Goal: Contribute content: Add original content to the website for others to see

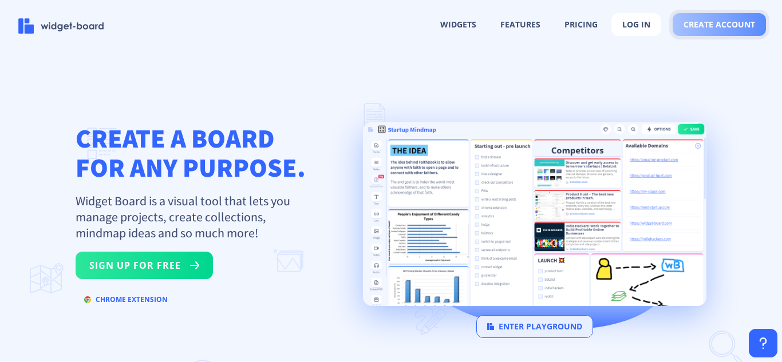
click at [693, 30] on button "create account" at bounding box center [718, 24] width 93 height 23
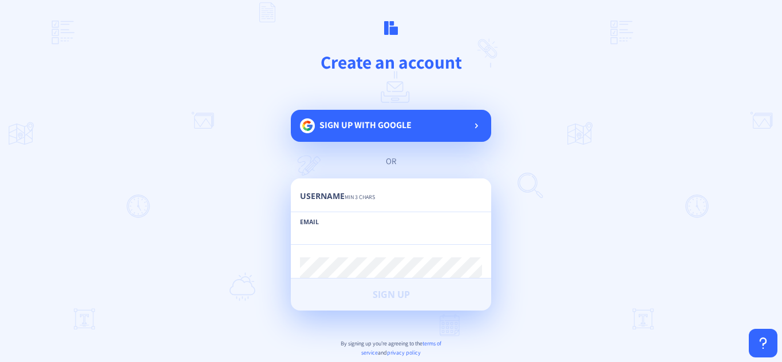
click at [320, 234] on input "email" at bounding box center [391, 234] width 182 height 21
click at [319, 237] on input "email" at bounding box center [391, 234] width 182 height 21
click at [310, 238] on input "email" at bounding box center [391, 234] width 182 height 21
paste input "[EMAIL_ADDRESS][DOMAIN_NAME]"
type input "[EMAIL_ADDRESS][DOMAIN_NAME]"
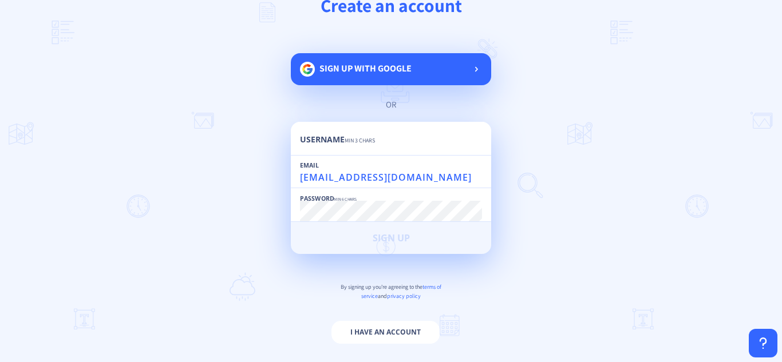
scroll to position [1, 0]
click at [374, 76] on span "Sign up with google" at bounding box center [365, 73] width 92 height 23
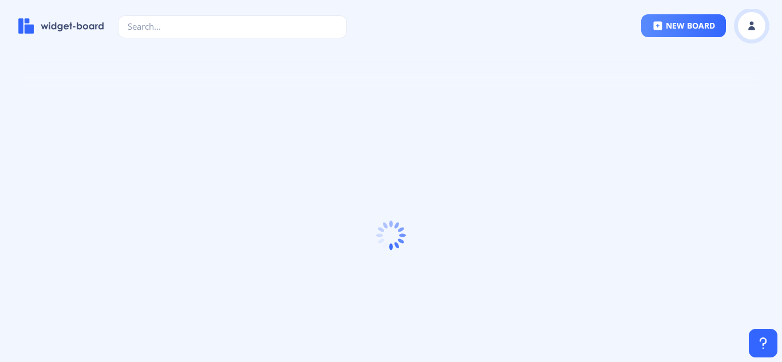
click at [752, 28] on icon at bounding box center [751, 28] width 7 height 4
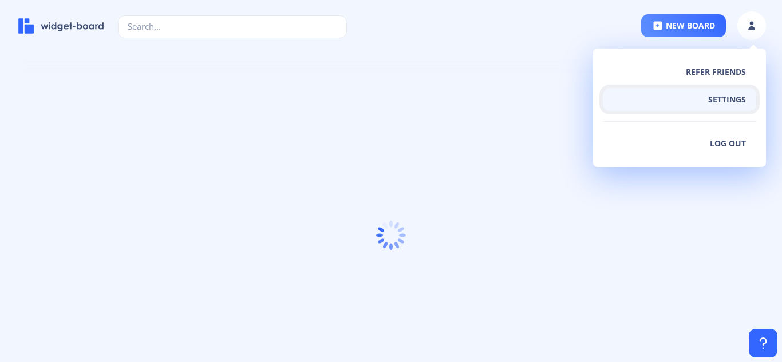
click at [724, 99] on button "settings" at bounding box center [678, 99] width 153 height 23
click at [693, 102] on button "settings" at bounding box center [678, 99] width 153 height 23
click at [726, 98] on button "settings" at bounding box center [678, 99] width 153 height 23
click at [708, 98] on button "settings" at bounding box center [678, 99] width 153 height 23
click at [736, 97] on button "settings" at bounding box center [678, 99] width 153 height 23
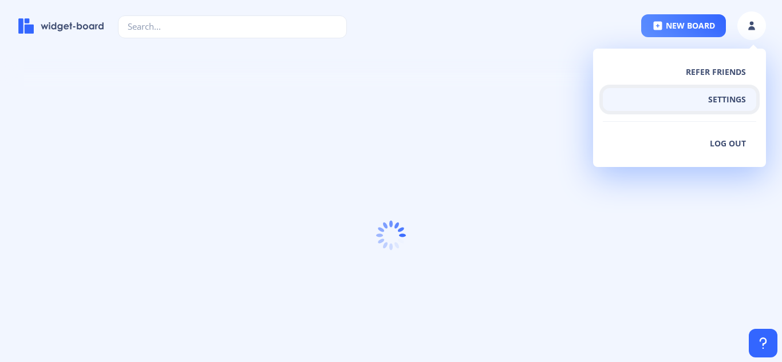
click at [717, 97] on button "settings" at bounding box center [678, 99] width 153 height 23
click at [713, 98] on button "settings" at bounding box center [678, 99] width 153 height 23
click at [721, 105] on button "settings" at bounding box center [678, 99] width 153 height 23
click at [717, 104] on button "settings" at bounding box center [678, 99] width 153 height 23
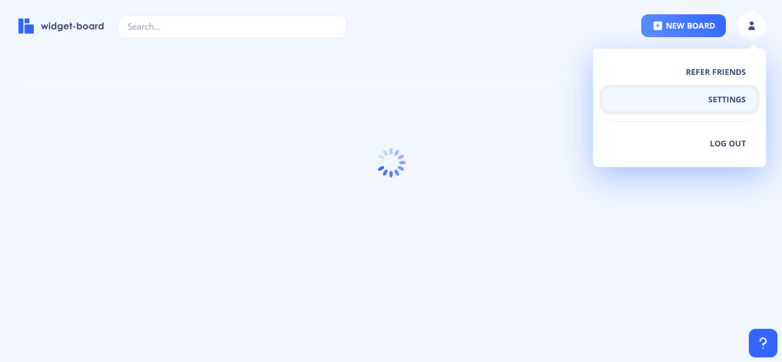
click at [712, 102] on button "settings" at bounding box center [678, 99] width 153 height 23
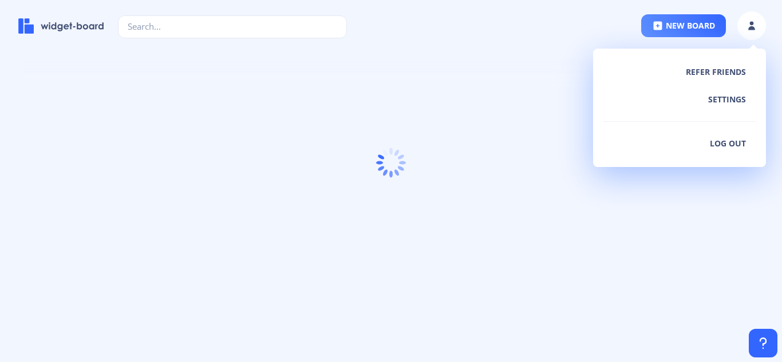
click at [53, 74] on div at bounding box center [391, 164] width 782 height 304
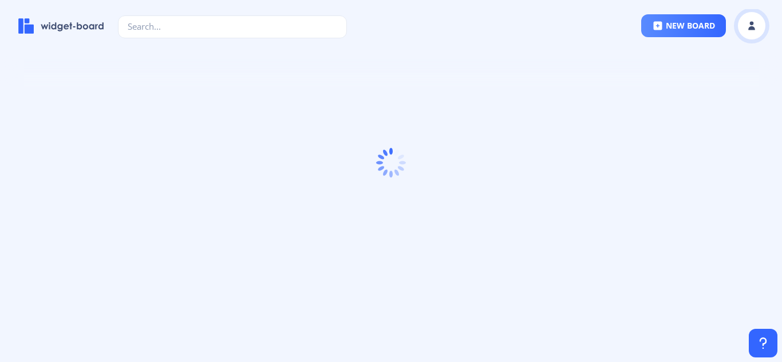
click at [750, 31] on rect at bounding box center [750, 25] width 11 height 11
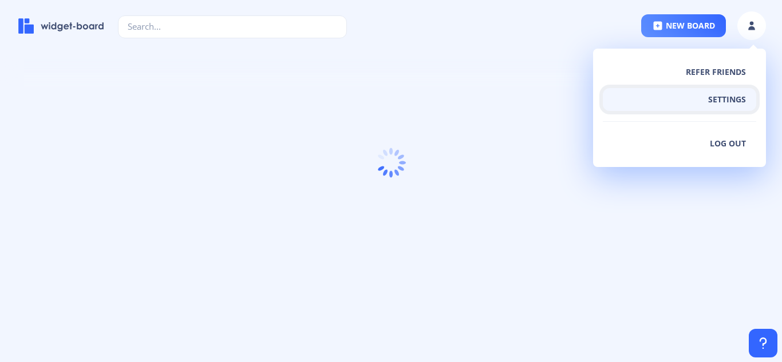
click at [719, 100] on button "settings" at bounding box center [678, 99] width 153 height 23
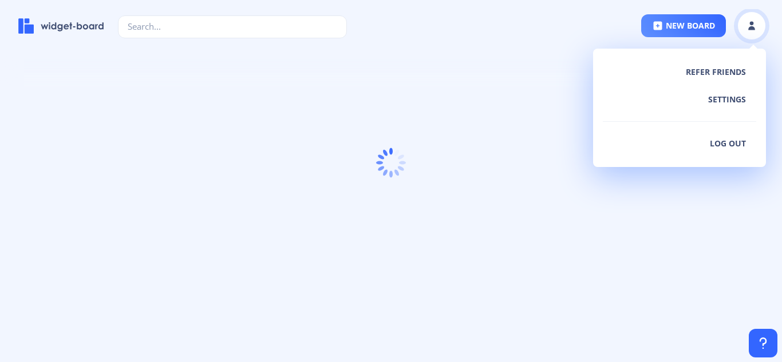
click at [752, 27] on icon at bounding box center [751, 28] width 7 height 4
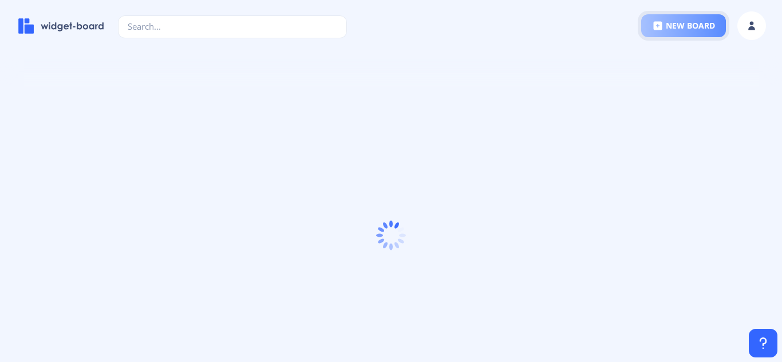
click at [657, 26] on rect at bounding box center [657, 25] width 11 height 11
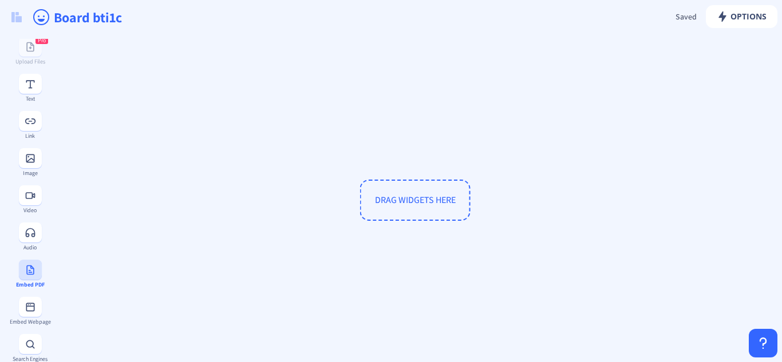
scroll to position [57, 0]
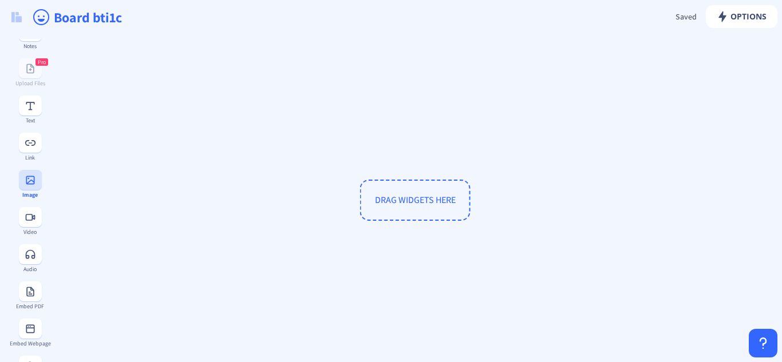
click at [30, 184] on icon at bounding box center [30, 180] width 9 height 9
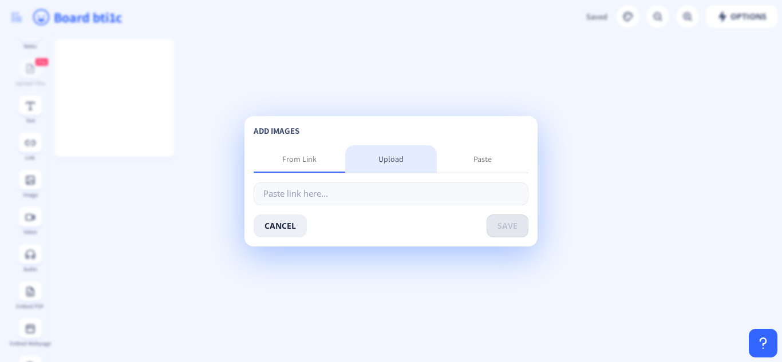
click at [384, 163] on div "Upload" at bounding box center [390, 158] width 25 height 11
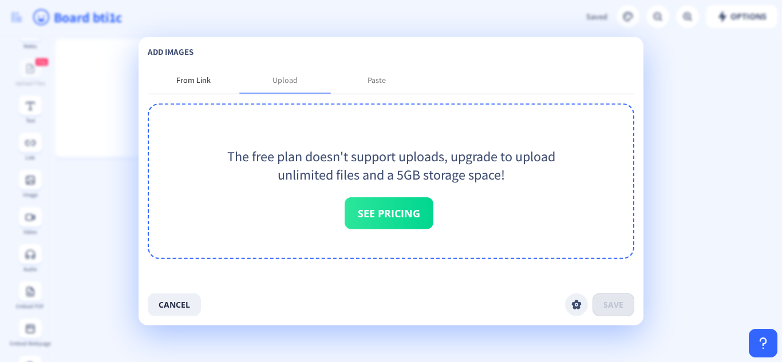
click at [207, 84] on div "From Link" at bounding box center [193, 79] width 34 height 11
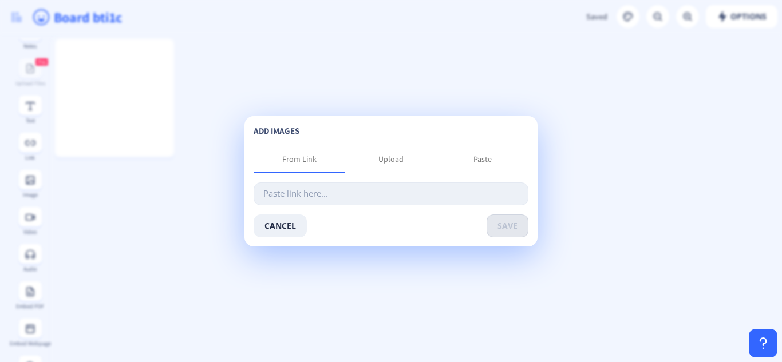
click at [325, 195] on input "text" at bounding box center [390, 194] width 275 height 23
paste input "https://infestusseo.com/wp-content/uploads/2024/04/infestusseo-favicon-150x150.…"
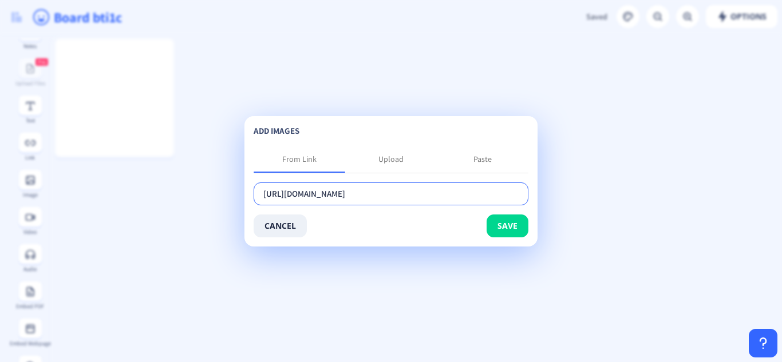
scroll to position [0, 60]
type input "https://infestusseo.com/wp-content/uploads/2024/04/infestusseo-favicon-150x150.…"
click at [500, 225] on button "save" at bounding box center [507, 226] width 42 height 23
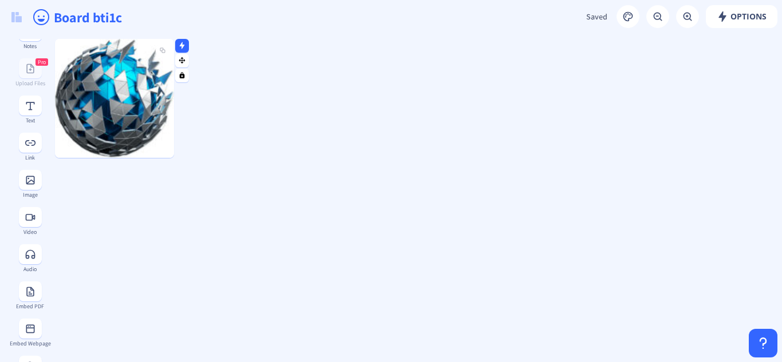
click at [150, 72] on img at bounding box center [114, 98] width 119 height 119
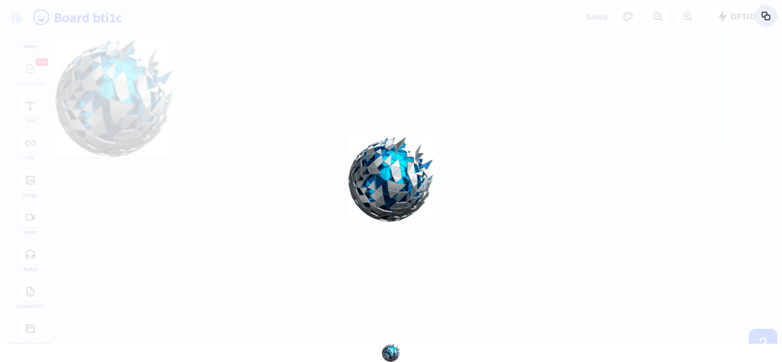
click at [134, 104] on div at bounding box center [391, 181] width 782 height 362
drag, startPoint x: 112, startPoint y: 101, endPoint x: 287, endPoint y: 72, distance: 176.8
click at [287, 72] on div at bounding box center [391, 181] width 782 height 362
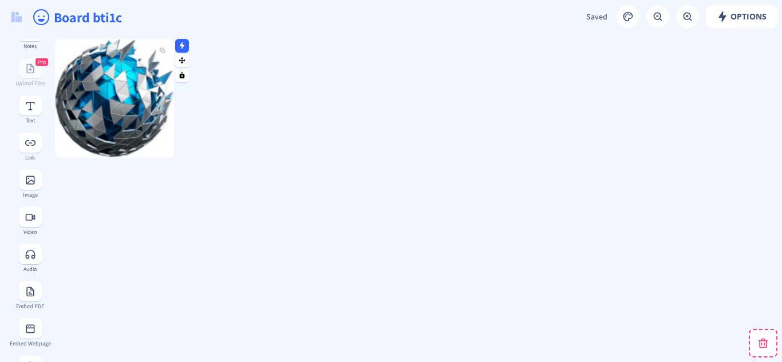
click at [115, 84] on img at bounding box center [114, 98] width 119 height 119
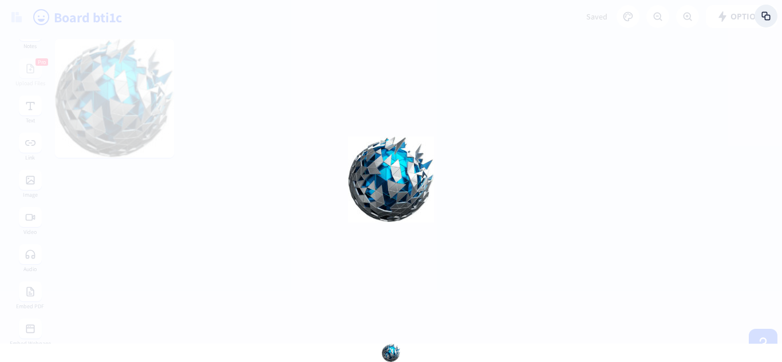
click at [354, 184] on img at bounding box center [391, 180] width 86 height 86
click at [390, 187] on img at bounding box center [391, 180] width 86 height 86
click at [141, 145] on div at bounding box center [391, 181] width 782 height 362
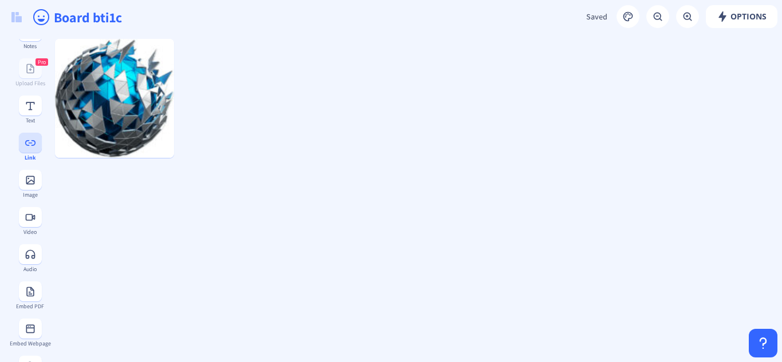
click at [26, 150] on button at bounding box center [30, 143] width 23 height 20
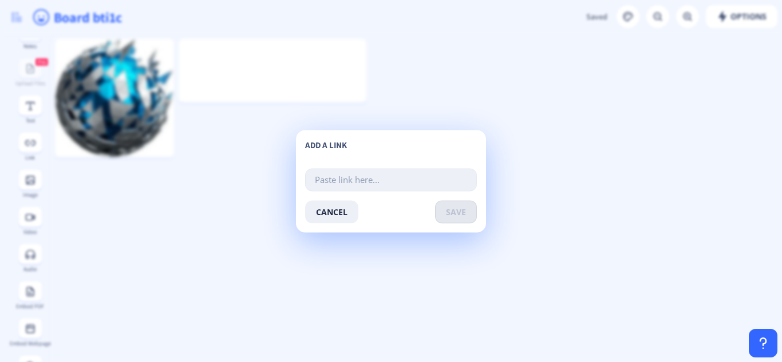
click at [368, 181] on input "text" at bounding box center [391, 179] width 172 height 23
click at [340, 176] on input "text" at bounding box center [391, 179] width 172 height 23
paste input "https://infestusseo.com/search-engine-optimization/seo-company-greensboro/"
type input "https://infestusseo.com/search-engine-optimization/seo-company-greensboro/"
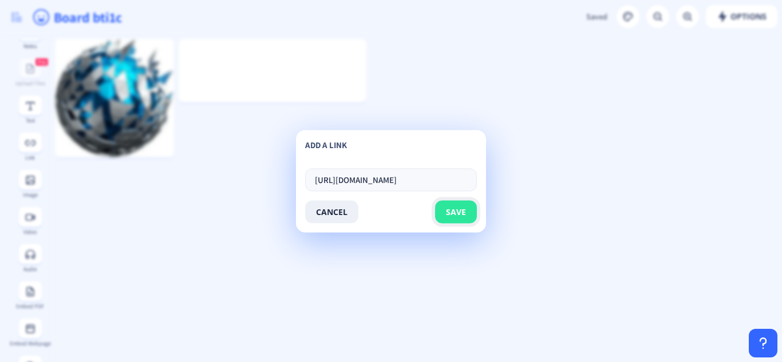
click at [458, 212] on span "save" at bounding box center [456, 211] width 20 height 9
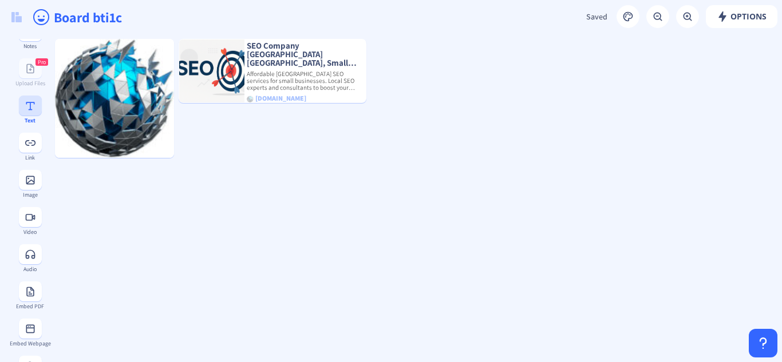
click at [26, 113] on button at bounding box center [30, 106] width 23 height 20
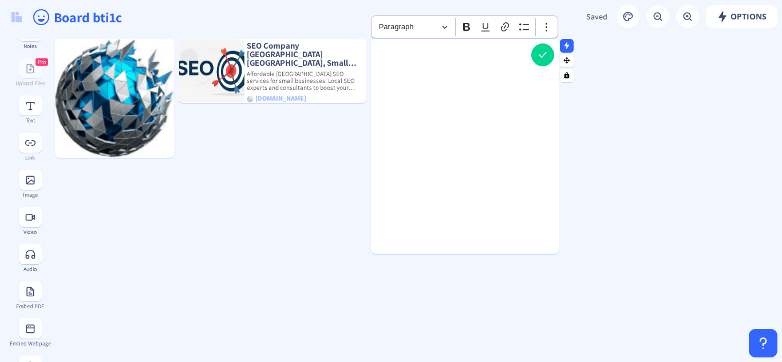
click at [395, 58] on p "Rich Text Editor, main" at bounding box center [464, 52] width 177 height 11
click at [390, 68] on div "Type or paste here..." at bounding box center [465, 137] width 188 height 215
click at [390, 51] on p "Rich Text Editor, main" at bounding box center [464, 52] width 177 height 11
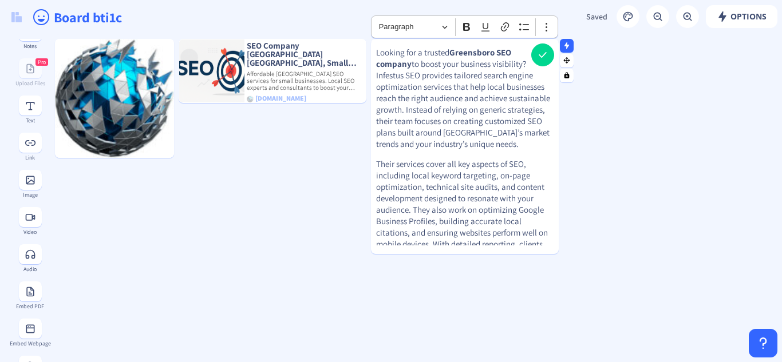
scroll to position [173, 0]
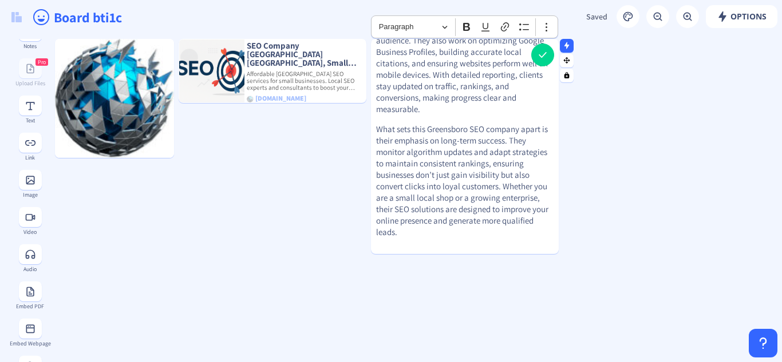
click at [441, 168] on p "What sets this Greensboro SEO company apart is their emphasis on long-term succ…" at bounding box center [464, 181] width 177 height 114
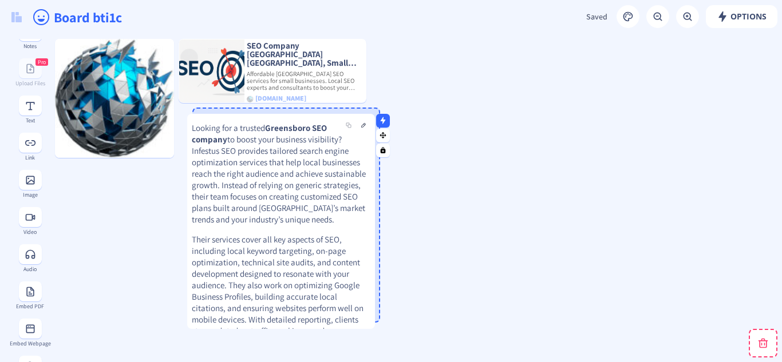
drag, startPoint x: 451, startPoint y: 55, endPoint x: 268, endPoint y: 130, distance: 198.4
click at [268, 130] on strong "Greensboro SEO company" at bounding box center [259, 133] width 135 height 22
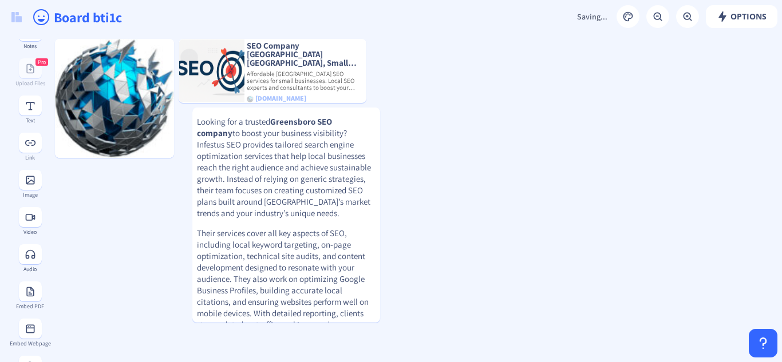
click at [335, 204] on p "Looking for a trusted Greensboro SEO company to boost your business visibility?…" at bounding box center [286, 167] width 179 height 103
drag, startPoint x: 274, startPoint y: 123, endPoint x: 291, endPoint y: 127, distance: 17.1
click at [296, 127] on p "Looking for a trusted Greensboro SEO company to boost your business visibility?…" at bounding box center [286, 167] width 179 height 103
click at [271, 122] on p "Looking for a trusted Greensboro SEO company to boost your business visibility?…" at bounding box center [286, 167] width 179 height 103
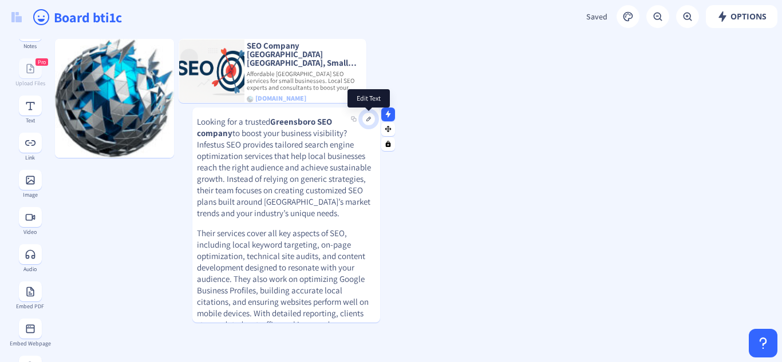
click at [367, 120] on button at bounding box center [369, 119] width 14 height 14
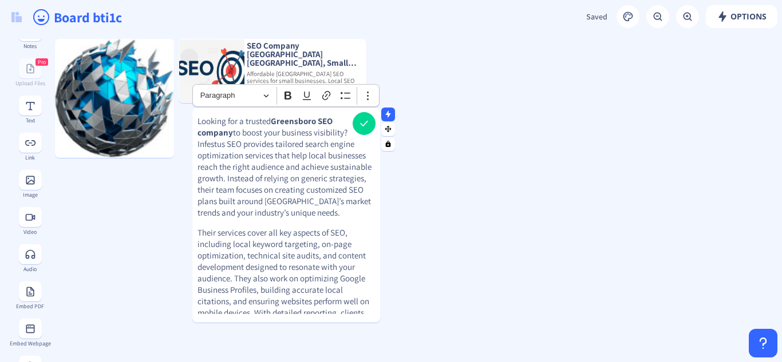
click at [269, 120] on p "Looking for a trusted Greensboro SEO company to boost your business visibility?…" at bounding box center [285, 167] width 177 height 103
drag, startPoint x: 272, startPoint y: 121, endPoint x: 230, endPoint y: 133, distance: 44.2
click at [230, 133] on strong "Greensboro SEO company" at bounding box center [264, 127] width 135 height 22
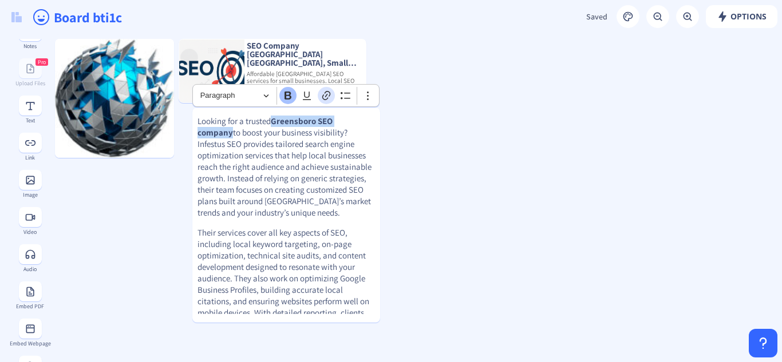
click at [324, 94] on icon "Editor toolbar" at bounding box center [325, 95] width 11 height 11
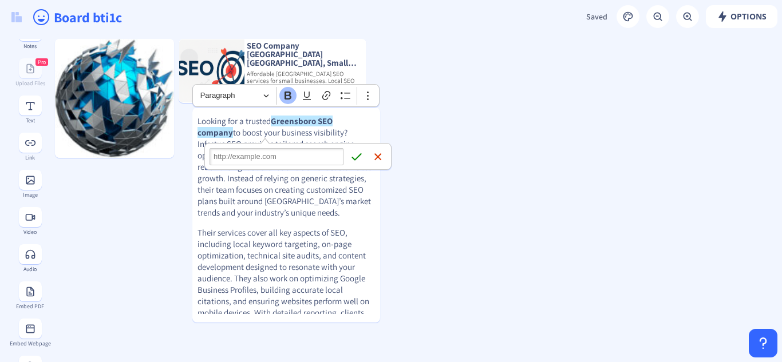
click at [271, 161] on input "Link URL" at bounding box center [276, 156] width 134 height 17
click at [232, 159] on input "Link URL" at bounding box center [276, 156] width 134 height 17
type input "Looking for a trusted Greensboro SEO company to boost your business visibility?…"
click at [259, 158] on input "Link URL" at bounding box center [276, 156] width 134 height 17
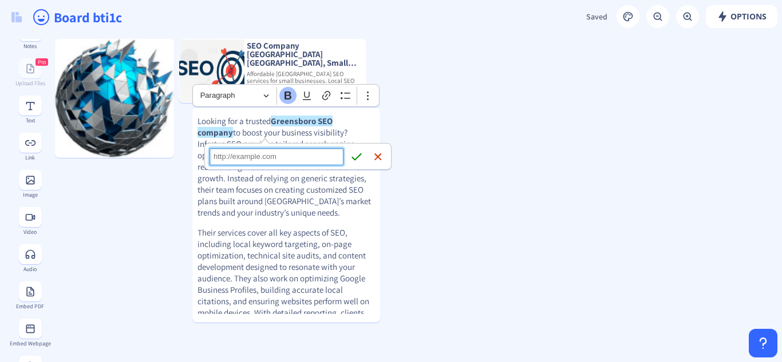
paste input "https://infestusseo.com/search-engine-optimization/seo-company-greensboro/"
type input "https://infestusseo.com/search-engine-optimization/seo-company-greensboro/"
click at [350, 156] on button "Save Save" at bounding box center [356, 156] width 17 height 17
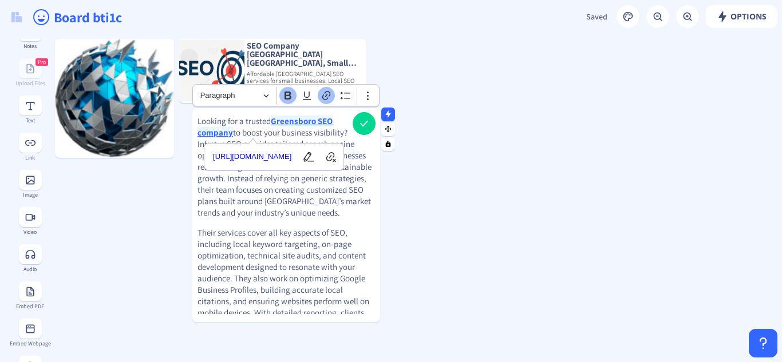
click at [291, 218] on p "Looking for a trusted Greensboro SEO company to boost your business visibility?…" at bounding box center [285, 167] width 177 height 103
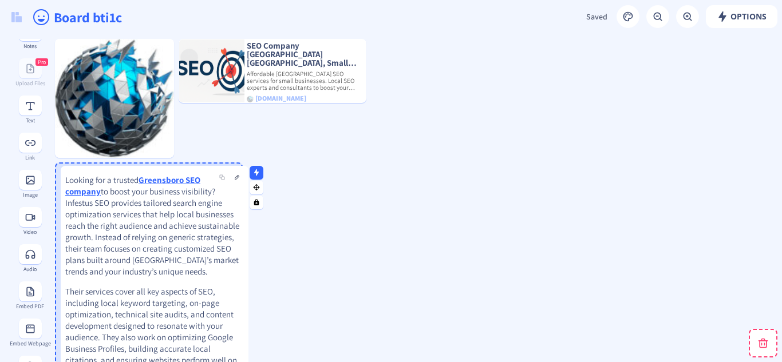
drag, startPoint x: 264, startPoint y: 165, endPoint x: 129, endPoint y: 217, distance: 144.5
click at [129, 217] on p "Looking for a trusted Greensboro SEO company to boost your business visibility?…" at bounding box center [154, 225] width 179 height 103
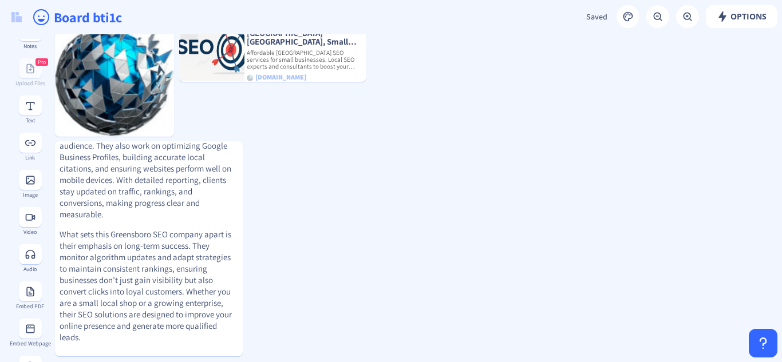
scroll to position [0, 0]
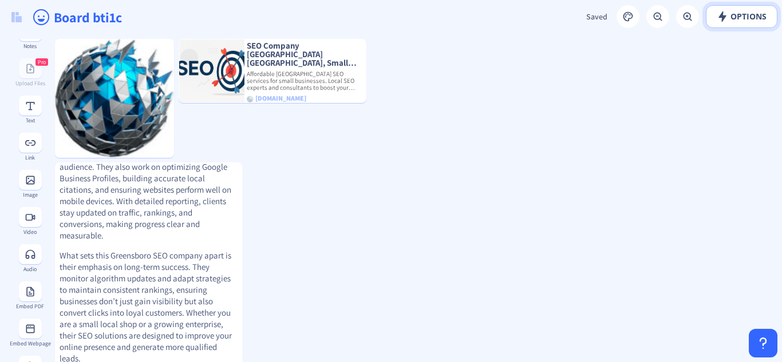
click at [751, 17] on span "Options" at bounding box center [741, 16] width 50 height 9
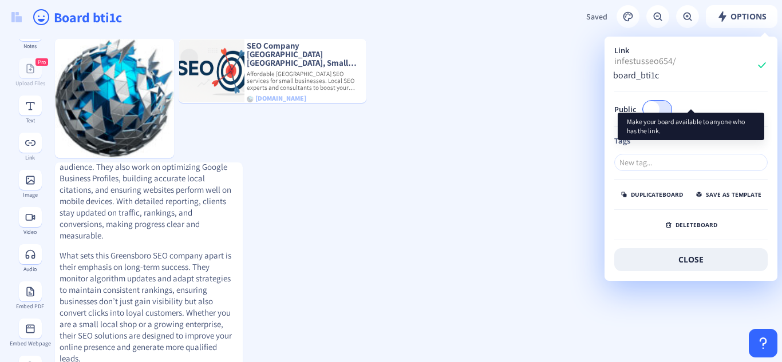
click at [654, 101] on span at bounding box center [651, 109] width 16 height 16
click at [671, 109] on input "Public" at bounding box center [671, 109] width 1 height 1
checkbox input "true"
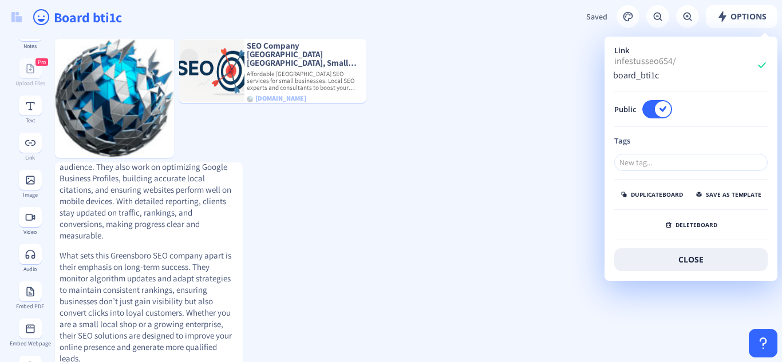
click at [682, 248] on button "close" at bounding box center [690, 259] width 153 height 23
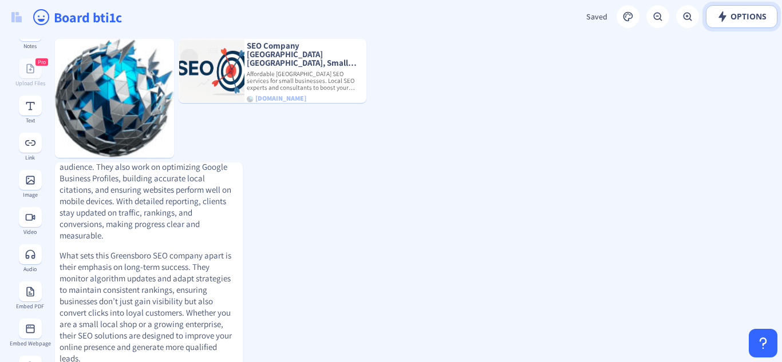
click at [747, 18] on span "Options" at bounding box center [741, 16] width 50 height 9
